Goal: Browse casually

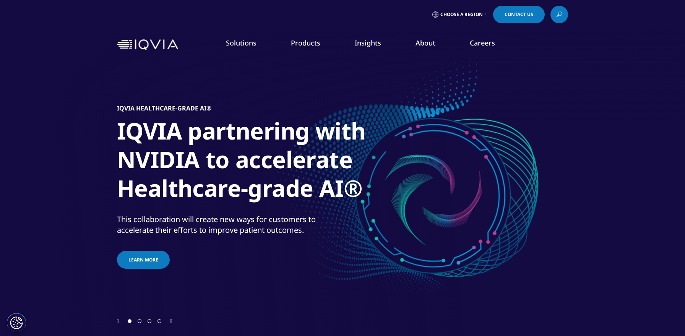
scroll to position [264, 0]
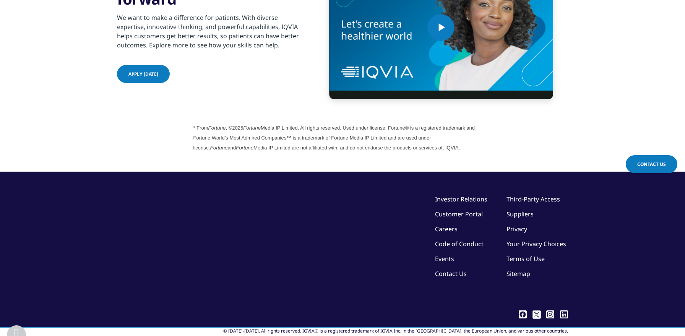
scroll to position [2139, 0]
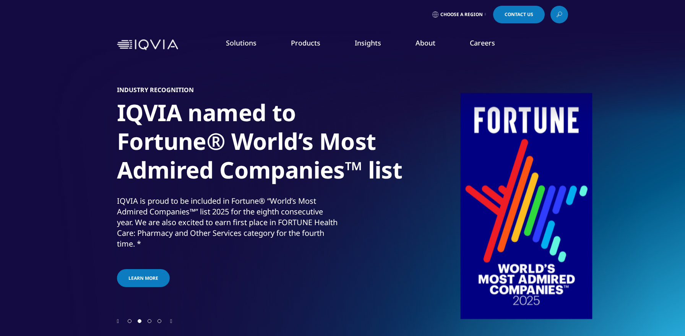
scroll to position [259, 0]
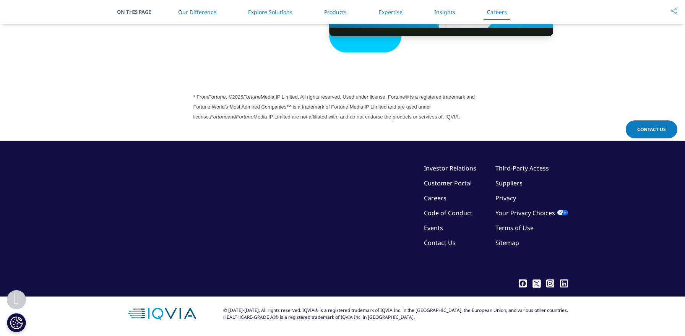
scroll to position [2139, 0]
